Goal: Task Accomplishment & Management: Manage account settings

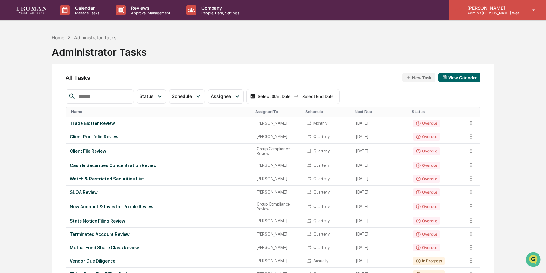
click at [479, 15] on div "[PERSON_NAME] Admin • [PERSON_NAME] Wealth" at bounding box center [496, 10] width 97 height 20
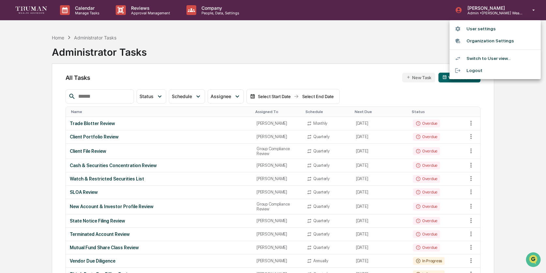
click at [215, 7] on div at bounding box center [273, 136] width 546 height 273
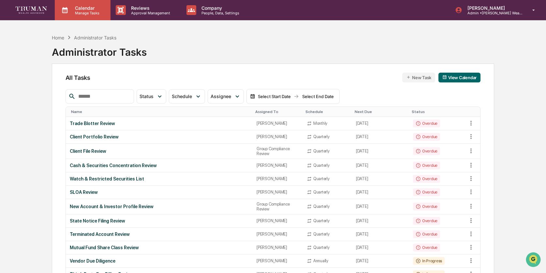
click at [88, 8] on p "Calendar" at bounding box center [86, 8] width 33 height 6
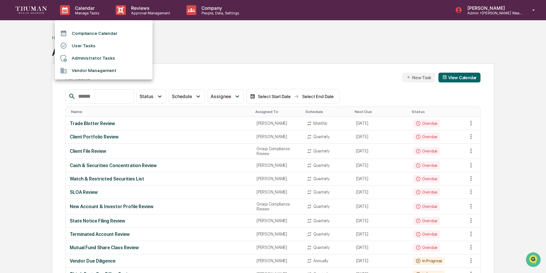
click at [43, 10] on div at bounding box center [273, 136] width 546 height 273
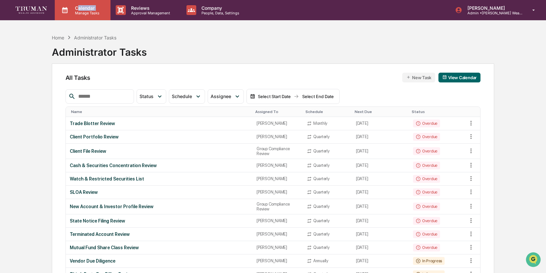
click at [79, 10] on div "Calendar Manage Tasks" at bounding box center [86, 10] width 33 height 10
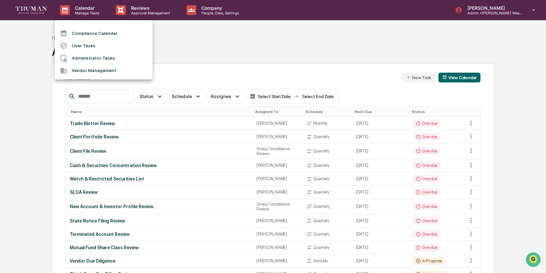
click at [242, 76] on div at bounding box center [273, 136] width 546 height 273
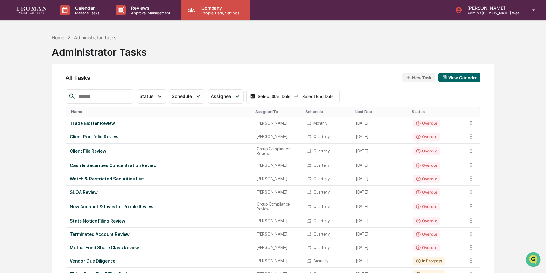
click at [218, 11] on p "People, Data, Settings" at bounding box center [219, 13] width 46 height 5
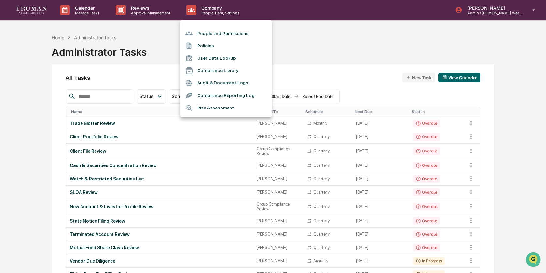
click at [152, 13] on div at bounding box center [273, 136] width 546 height 273
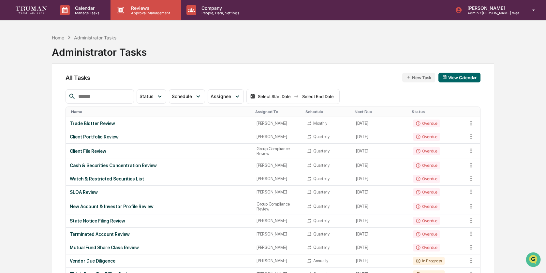
click at [144, 11] on p "Approval Management" at bounding box center [150, 13] width 48 height 5
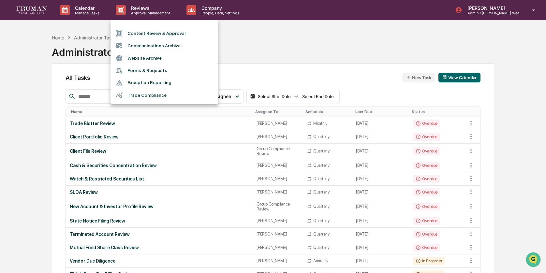
click at [204, 8] on div at bounding box center [273, 136] width 546 height 273
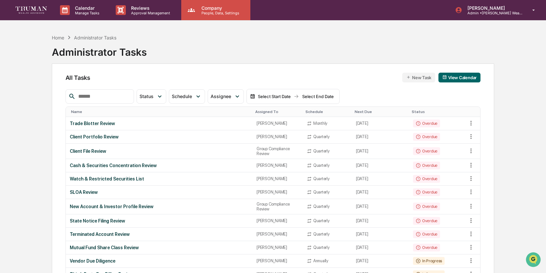
click at [204, 9] on p "Company" at bounding box center [219, 8] width 46 height 6
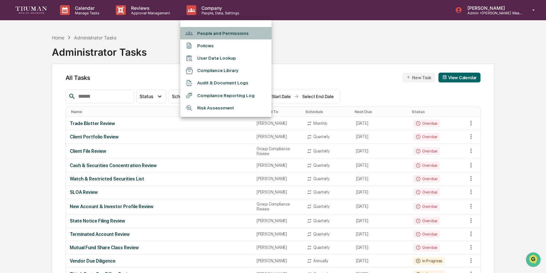
click at [206, 33] on li "People and Permissions" at bounding box center [225, 33] width 91 height 12
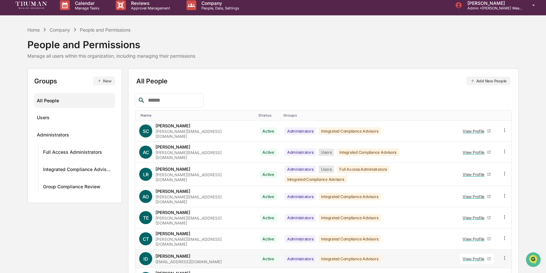
scroll to position [5, 0]
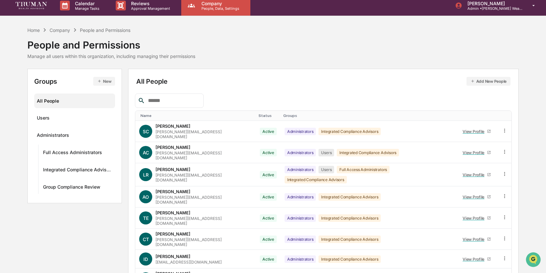
click at [206, 12] on div "Company People, Data, Settings" at bounding box center [215, 5] width 69 height 20
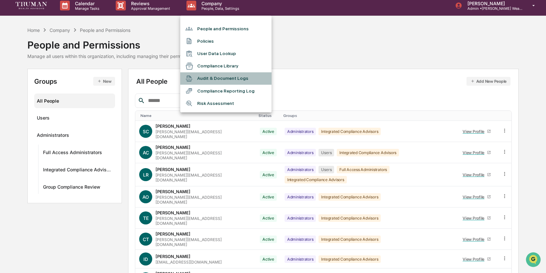
click at [203, 80] on li "Audit & Document Logs" at bounding box center [225, 78] width 91 height 12
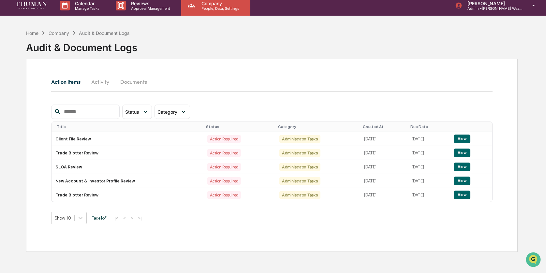
click at [205, 11] on div "Company People, Data, Settings" at bounding box center [215, 5] width 69 height 20
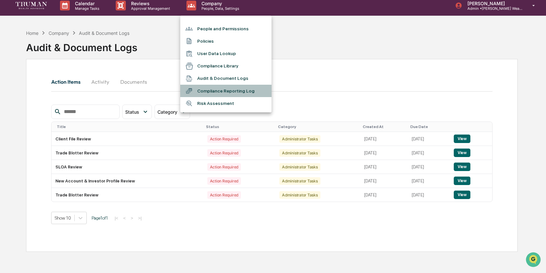
click at [199, 89] on li "Compliance Reporting Log" at bounding box center [225, 91] width 91 height 12
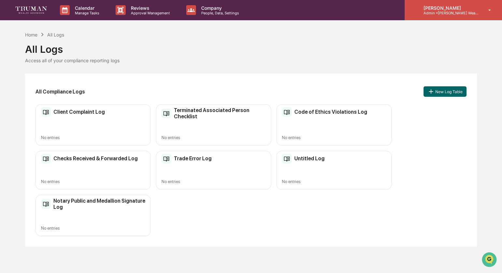
click at [423, 20] on div "[PERSON_NAME] Admin • [PERSON_NAME] Wealth" at bounding box center [453, 10] width 97 height 20
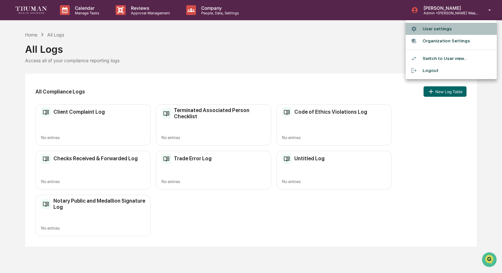
click at [428, 27] on li "User settings" at bounding box center [451, 29] width 91 height 12
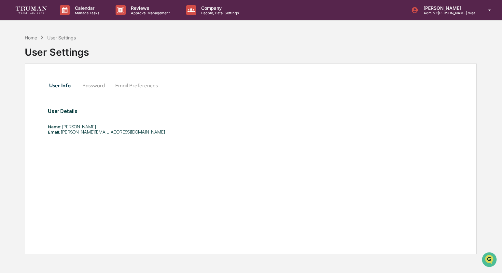
click at [96, 91] on button "Password" at bounding box center [93, 86] width 33 height 16
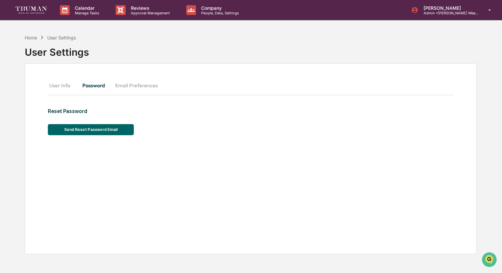
click at [135, 88] on button "Email Preferences" at bounding box center [136, 86] width 53 height 16
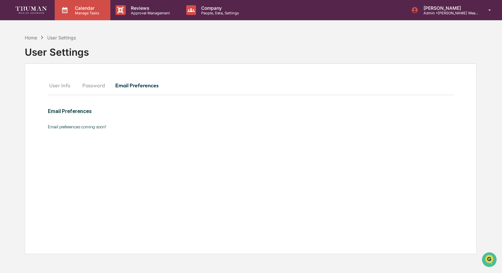
click at [86, 9] on p "Calendar" at bounding box center [86, 8] width 33 height 6
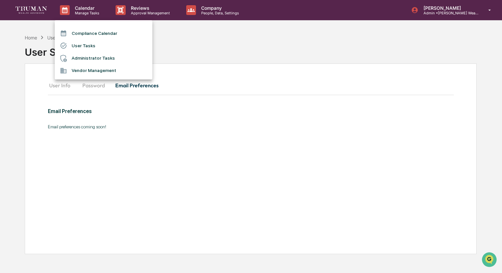
click at [145, 12] on div at bounding box center [251, 136] width 502 height 273
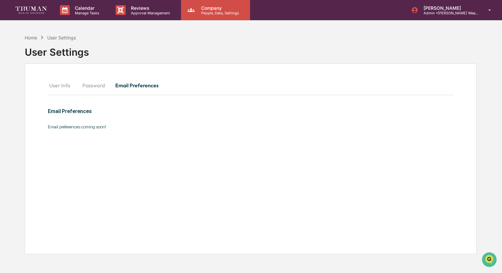
click at [195, 13] on icon at bounding box center [191, 10] width 10 height 10
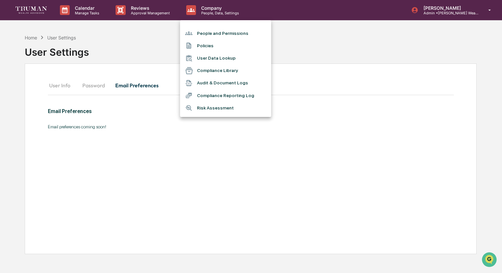
click at [135, 12] on div at bounding box center [251, 136] width 502 height 273
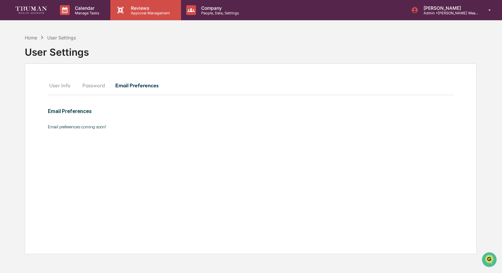
click at [133, 12] on p "Approval Management" at bounding box center [150, 13] width 48 height 5
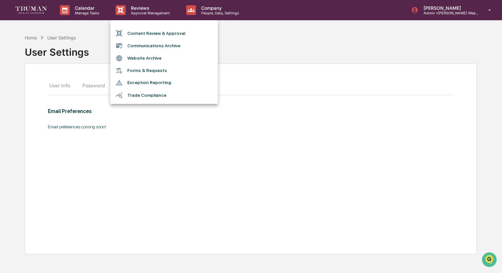
click at [412, 18] on div at bounding box center [251, 136] width 502 height 273
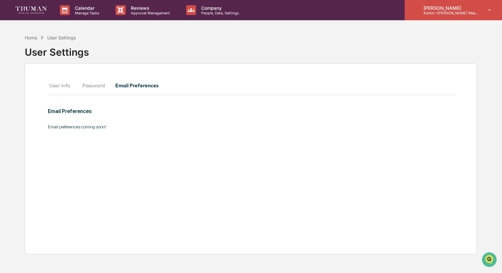
click at [419, 15] on p "Admin • [PERSON_NAME] Wealth" at bounding box center [449, 13] width 61 height 5
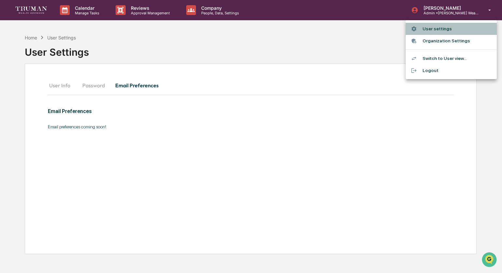
click at [421, 30] on div at bounding box center [417, 29] width 12 height 6
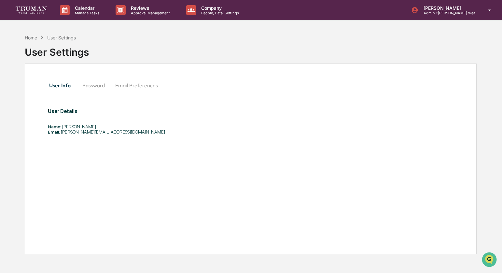
click at [88, 86] on button "Password" at bounding box center [93, 86] width 33 height 16
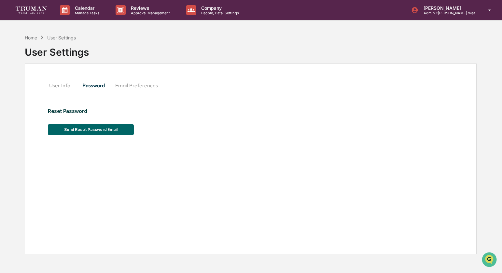
click at [132, 82] on button "Email Preferences" at bounding box center [136, 86] width 53 height 16
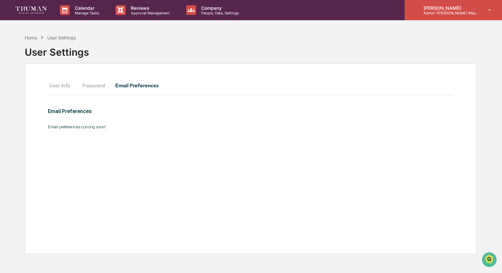
click at [434, 11] on p "Admin • [PERSON_NAME] Wealth" at bounding box center [449, 13] width 61 height 5
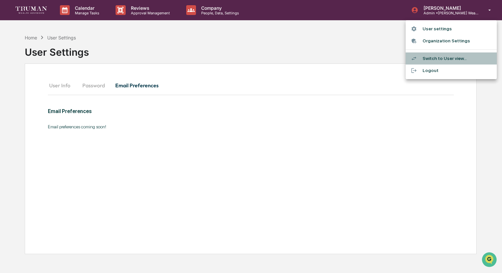
click at [428, 58] on li "Switch to User view..." at bounding box center [451, 58] width 91 height 12
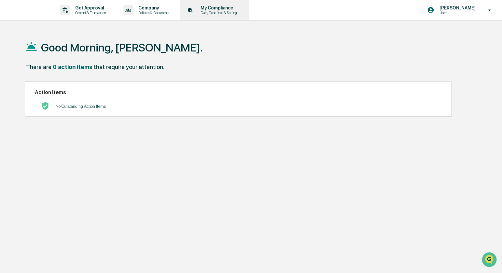
click at [220, 14] on p "Data, Deadlines & Settings" at bounding box center [218, 12] width 46 height 5
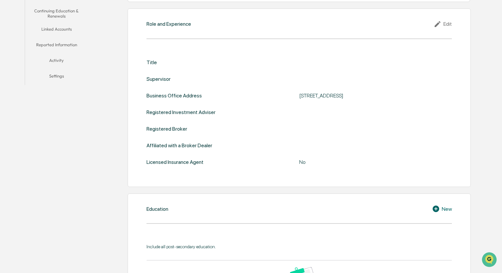
click at [58, 29] on button "Linked Accounts" at bounding box center [56, 30] width 63 height 16
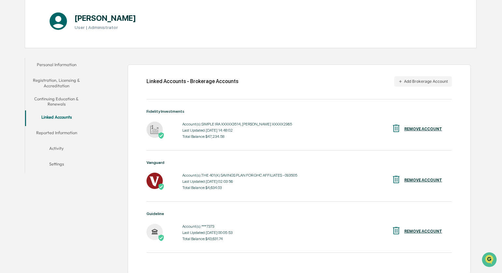
scroll to position [73, 0]
